Goal: Navigation & Orientation: Find specific page/section

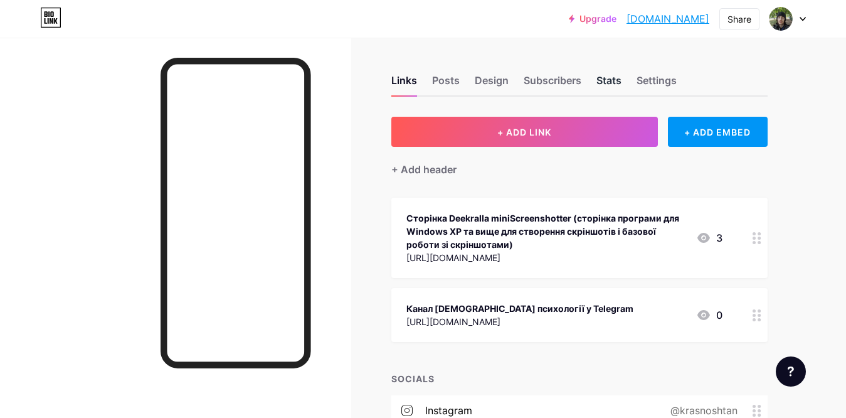
click at [611, 83] on div "Stats" at bounding box center [609, 84] width 25 height 23
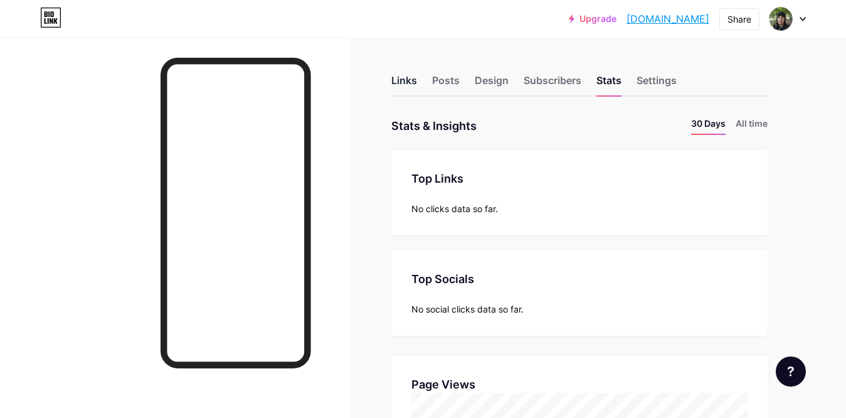
click at [415, 75] on div "Links" at bounding box center [404, 84] width 26 height 23
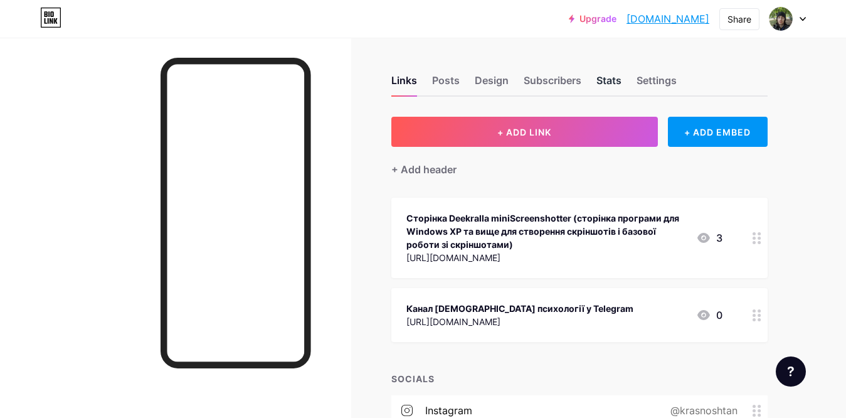
click at [602, 73] on div "Stats" at bounding box center [609, 84] width 25 height 23
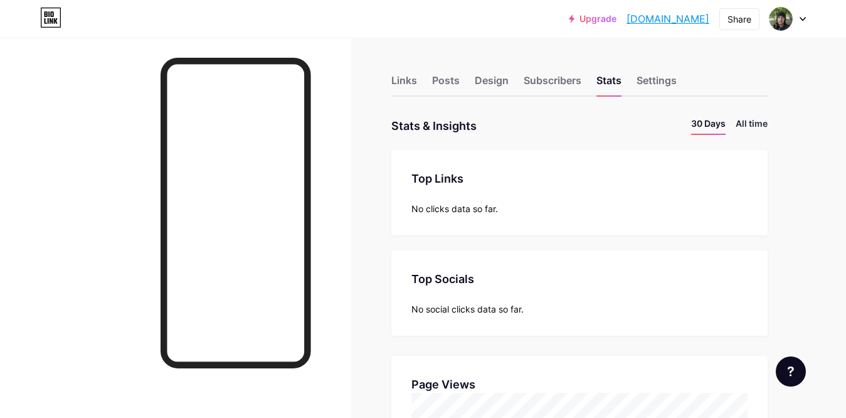
scroll to position [418, 846]
click at [753, 123] on li "All time" at bounding box center [752, 126] width 32 height 18
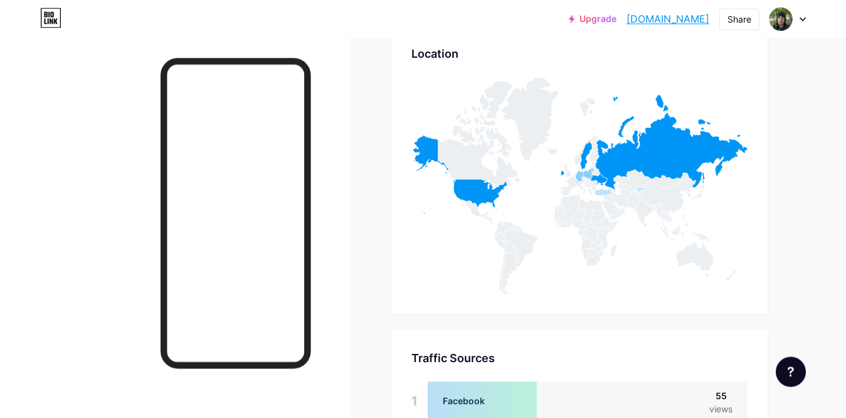
scroll to position [685, 0]
